Goal: Transaction & Acquisition: Purchase product/service

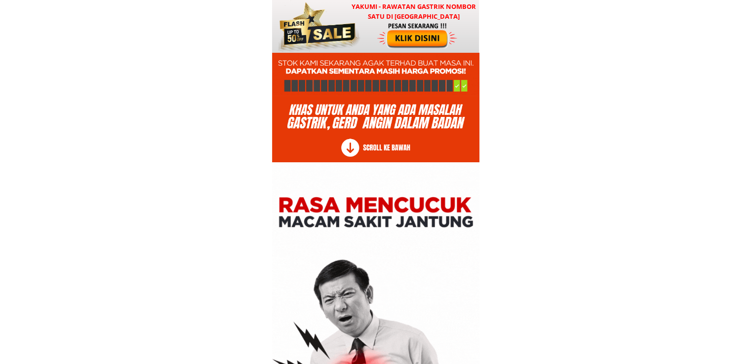
click at [346, 31] on div at bounding box center [317, 26] width 87 height 53
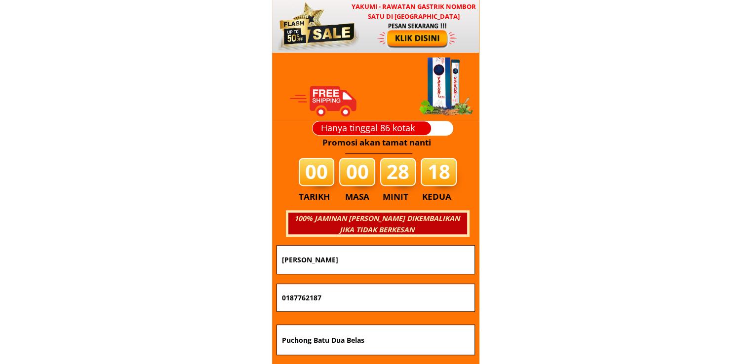
scroll to position [11924, 0]
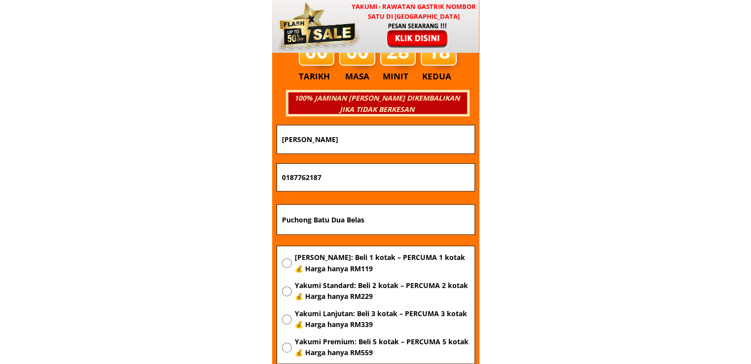
drag, startPoint x: 401, startPoint y: 220, endPoint x: 165, endPoint y: 211, distance: 236.6
paste input "Kg berhala 5 limbat 16150 kota [GEOGRAPHIC_DATA] [GEOGRAPHIC_DATA]"
type input "Kg berhala 5 limbat 16150 kota [GEOGRAPHIC_DATA] [GEOGRAPHIC_DATA]"
click at [344, 265] on span "[PERSON_NAME]: Beli 1 kotak – PERCUMA 1 kotak 💰 Harga hanya RM119" at bounding box center [381, 263] width 175 height 22
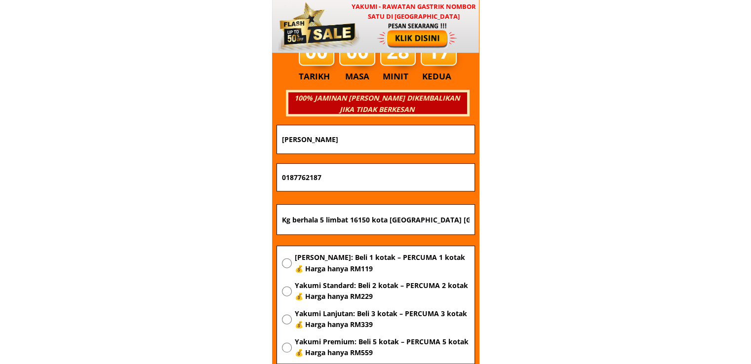
radio input "true"
drag, startPoint x: 302, startPoint y: 175, endPoint x: 107, endPoint y: 172, distance: 195.0
paste input "79209625"
type input "0179209625"
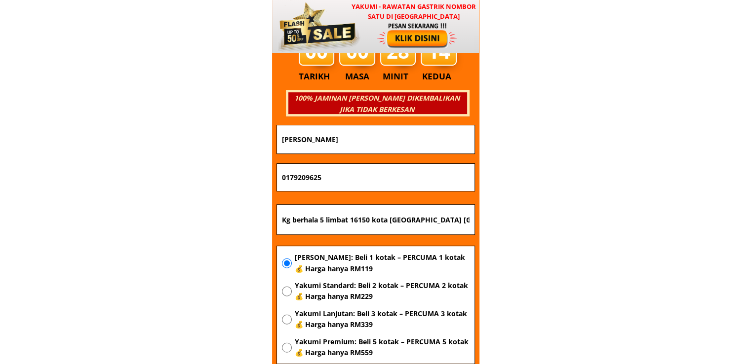
drag, startPoint x: 370, startPoint y: 143, endPoint x: 192, endPoint y: 144, distance: 178.7
paste input "[PERSON_NAME]"
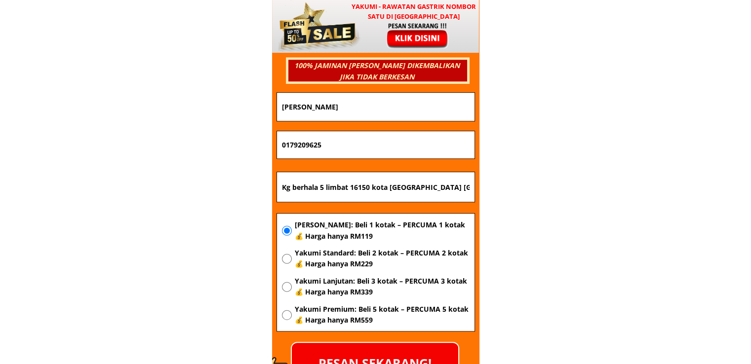
scroll to position [11973, 0]
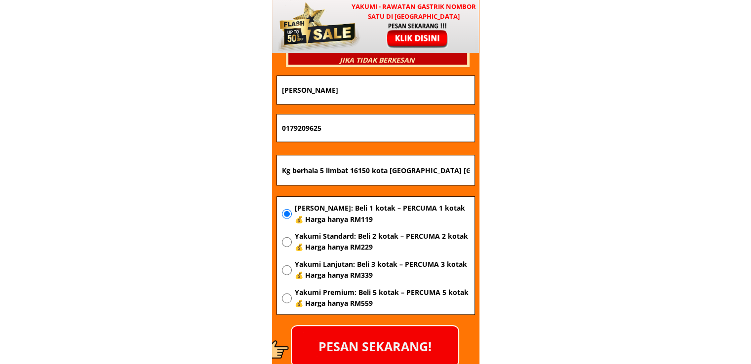
type input "[PERSON_NAME]"
click at [399, 354] on p "PESAN SEKARANG!" at bounding box center [375, 346] width 166 height 40
